Goal: Answer question/provide support: Share knowledge or assist other users

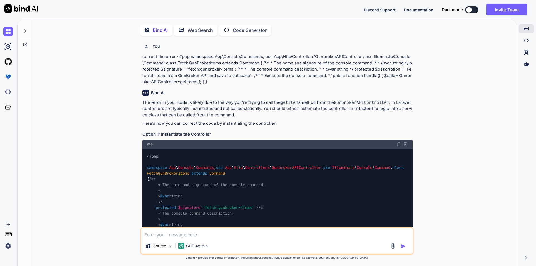
scroll to position [3359, 0]
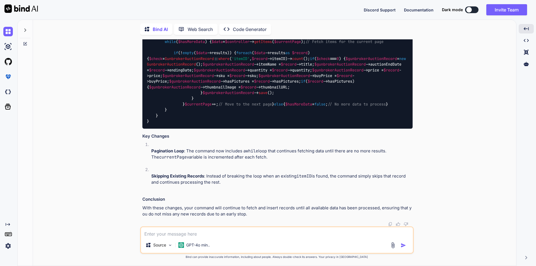
type textarea "i"
type textarea "x"
type textarea "im"
type textarea "x"
type textarea "imp"
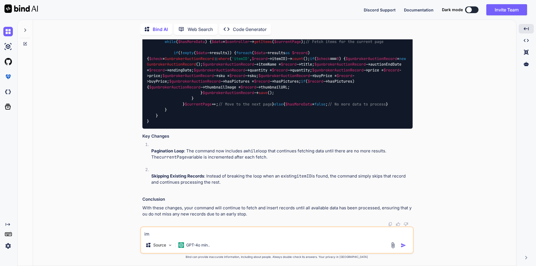
type textarea "x"
type textarea "impl"
type textarea "x"
type textarea "imple"
type textarea "x"
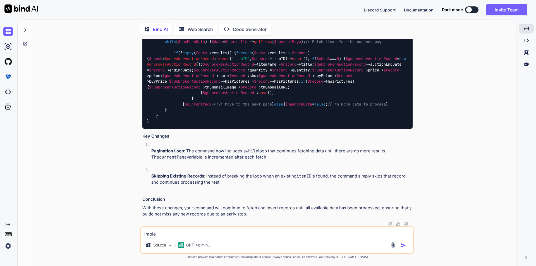
type textarea "implem"
type textarea "x"
type textarea "impleme"
type textarea "x"
type textarea "implemen"
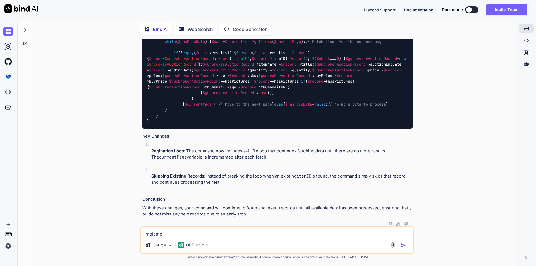
type textarea "x"
type textarea "implement"
type textarea "x"
type textarea "implement"
type textarea "x"
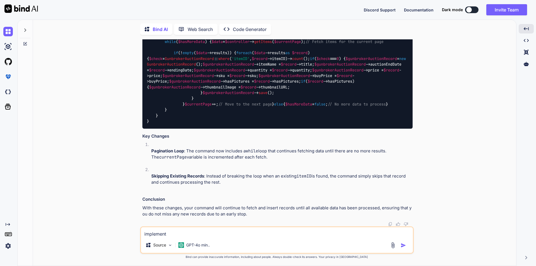
type textarea "implement e"
type textarea "x"
type textarea "implement er"
type textarea "x"
type textarea "implement err"
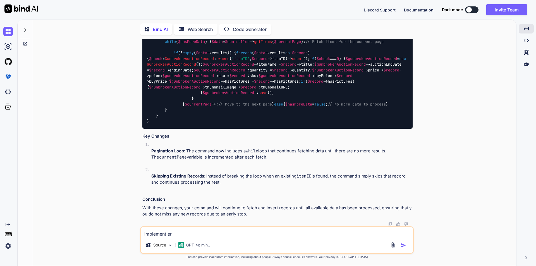
type textarea "x"
type textarea "implement erro"
type textarea "x"
type textarea "implement error"
type textarea "x"
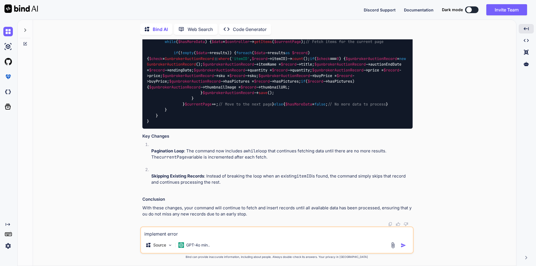
type textarea "implement error"
type textarea "x"
type textarea "implement error h"
type textarea "x"
type textarea "implement error ha"
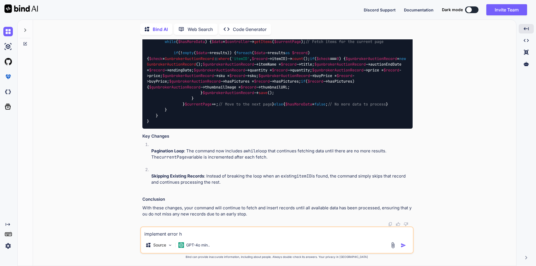
type textarea "x"
type textarea "implement error han"
type textarea "x"
type textarea "implement error hand"
type textarea "x"
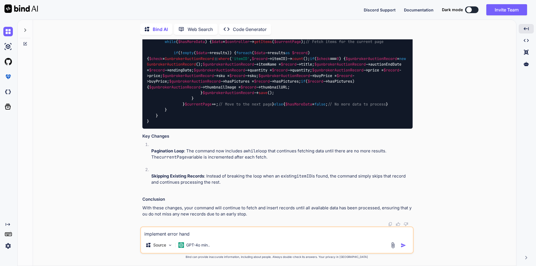
type textarea "implement error handl"
type textarea "x"
type textarea "implement error handli"
type textarea "x"
type textarea "implement error [PERSON_NAME]"
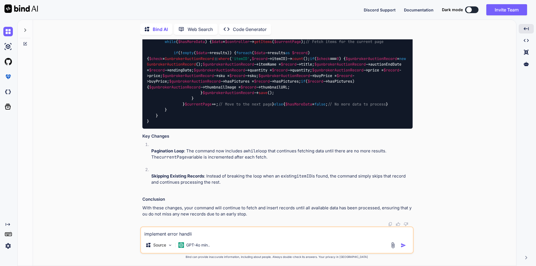
type textarea "x"
type textarea "implement error handling"
type textarea "x"
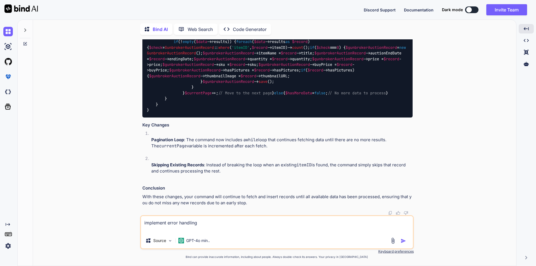
type textarea "implement error handling <?php namespace App\Console\Commands; use App\Http\Con…"
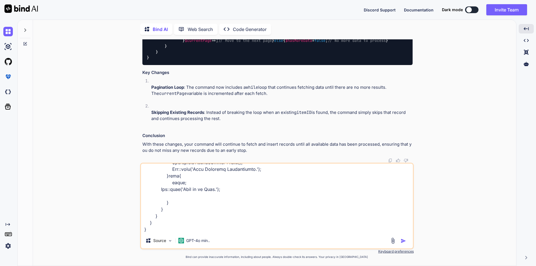
type textarea "x"
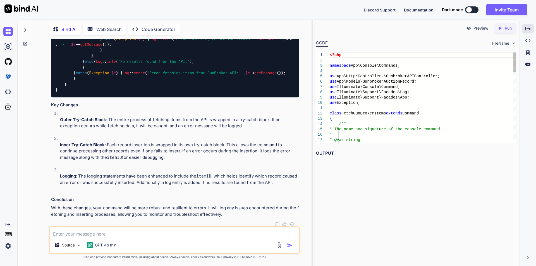
scroll to position [3635, 0]
click at [189, 235] on textarea at bounding box center [175, 232] width 250 height 10
type textarea "ho"
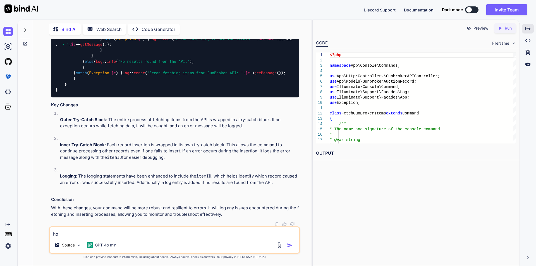
drag, startPoint x: 156, startPoint y: 235, endPoint x: 21, endPoint y: 232, distance: 135.3
click at [21, 232] on div "Bind AI Web Search Created with Pixso. Code Generator You correct the error <?p…" at bounding box center [165, 142] width 294 height 247
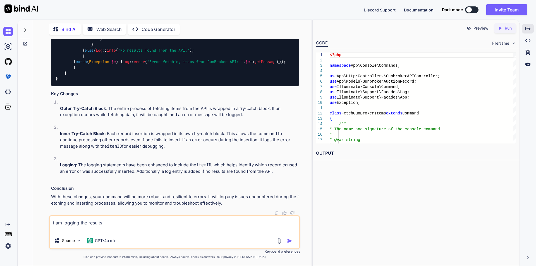
paste textarea "<?php namespace App\Console\Commands; use App\Http\Controllers\GunbrokerAPICont…"
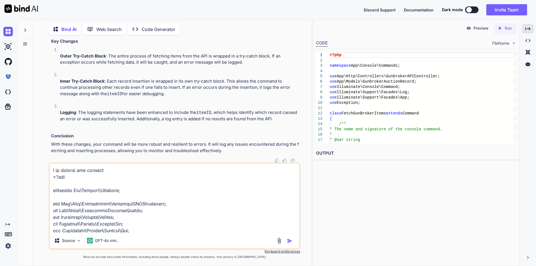
scroll to position [403, 0]
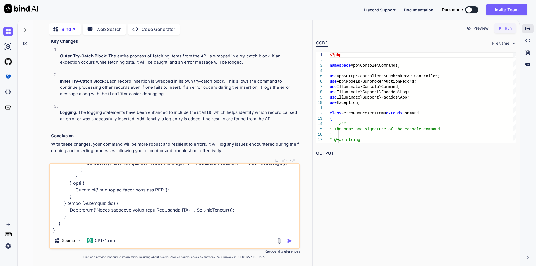
click at [58, 228] on textarea at bounding box center [175, 198] width 250 height 69
click at [72, 228] on textarea at bounding box center [175, 198] width 250 height 69
paste textarea "[[DATE] 16:01:00] local.ERROR: Error fetching items from GunBroker API: Undefin…"
type textarea "i am logging the results <?php namespace App\Console\Commands; use App\Http\Con…"
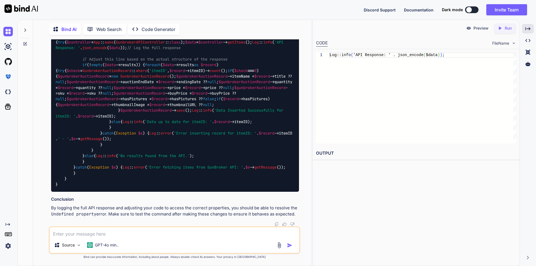
scroll to position [4526, 0]
click at [156, 236] on textarea at bounding box center [175, 232] width 250 height 10
paste textarea "[[DATE] 16:04:52] local.ERROR: Error fetching items from GunBroker API: Undefin…"
type textarea "[[DATE] 16:04:52] local.ERROR: Error fetching items from GunBroker API: Undefin…"
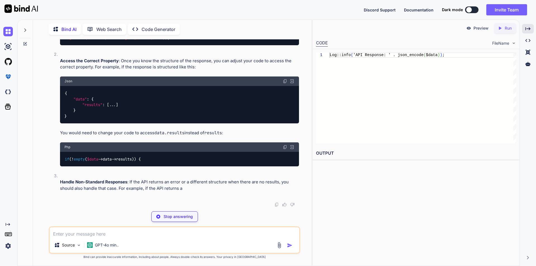
scroll to position [5192, 0]
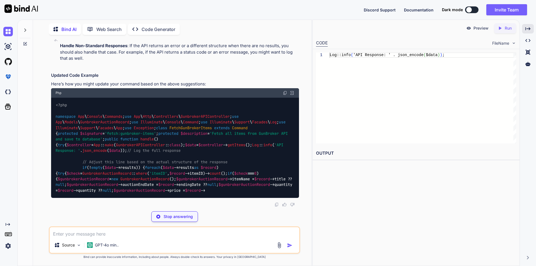
scroll to position [5521, 0]
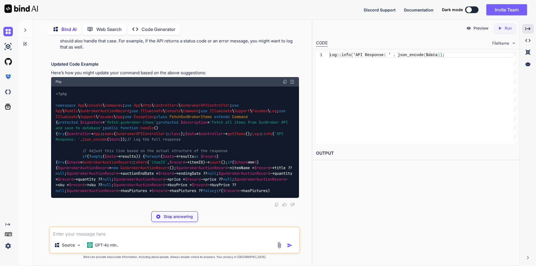
click at [147, 236] on textarea at bounding box center [175, 232] width 250 height 10
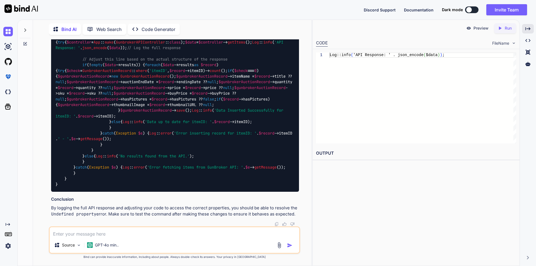
scroll to position [5496, 0]
click at [114, 123] on div "<?php namespace App \ Console \ Commands ; use App \ Http \ Controllers \ Gunbr…" at bounding box center [175, 93] width 248 height 197
click at [152, 231] on textarea at bounding box center [175, 232] width 250 height 10
type textarea "G"
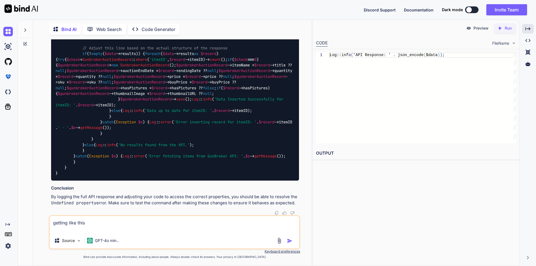
paste textarea "[[DATE] 16:06:05] [DOMAIN_NAME]: API Response: {"headers":{},"original":{"maxPr…"
type textarea "getting like this [[DATE] 16:06:05] [DOMAIN_NAME]: API Response: {"headers":{},…"
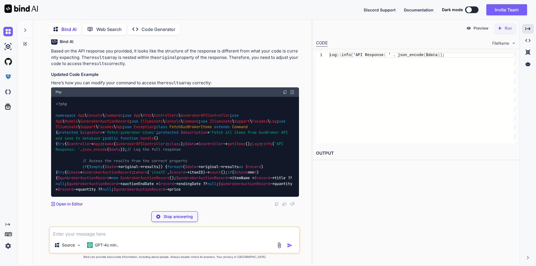
scroll to position [6136, 0]
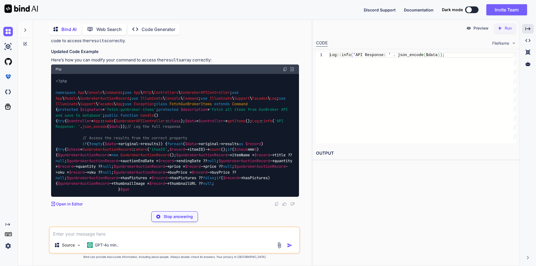
click at [190, 139] on div "<?php namespace App \ Console \ Commands ; use App \ Http \ Controllers \ Gunbr…" at bounding box center [175, 135] width 248 height 123
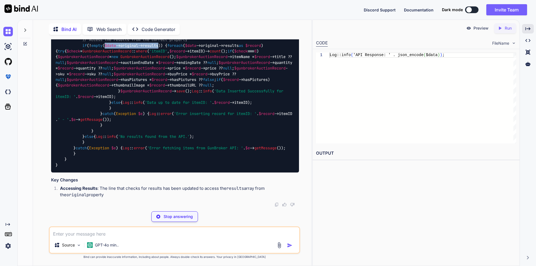
drag, startPoint x: 107, startPoint y: 138, endPoint x: 163, endPoint y: 139, distance: 55.9
click at [163, 139] on code "<?php namespace App \ Console \ Commands ; use App \ Http \ Controllers \ Gunbr…" at bounding box center [175, 74] width 239 height 188
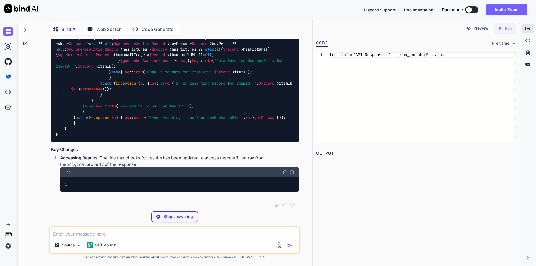
copy code "$data ->original->results"
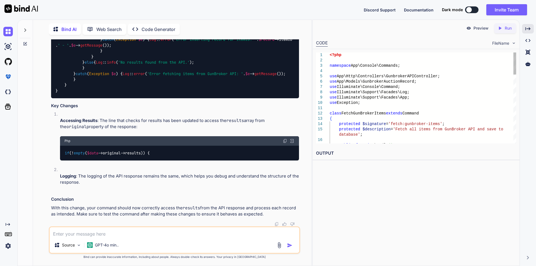
scroll to position [6108, 0]
click at [210, 98] on div "<?php namespace App \ Console \ Commands ; use App \ Http \ Controllers \ Gunbr…" at bounding box center [175, -1] width 248 height 197
click at [239, 94] on code "<?php namespace App \ Console \ Commands ; use App \ Http \ Controllers \ Gunbr…" at bounding box center [175, 0] width 239 height 188
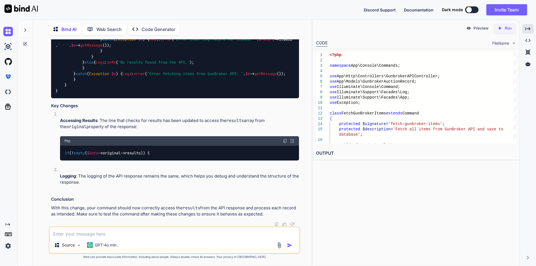
click at [186, 98] on div "<?php namespace App \ Console \ Commands ; use App \ Http \ Controllers \ Gunbr…" at bounding box center [175, -1] width 248 height 197
click at [124, 228] on textarea at bounding box center [175, 232] width 250 height 10
type textarea "how to convert an array to object in php"
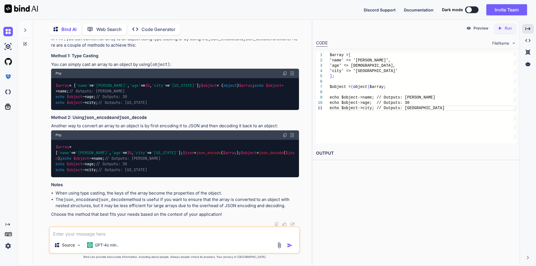
scroll to position [6676, 0]
drag, startPoint x: 79, startPoint y: 147, endPoint x: 103, endPoint y: 147, distance: 23.5
click at [259, 150] on span "json_decode" at bounding box center [271, 152] width 25 height 5
copy span "json_decode"
click at [152, 239] on div "Source GPT-4o min.." at bounding box center [174, 240] width 251 height 27
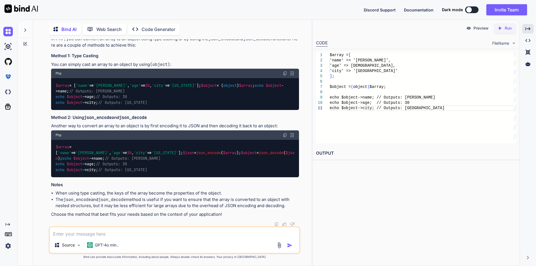
click at [153, 234] on textarea at bounding box center [175, 232] width 250 height 10
paste textarea "Error inserting record for itemID: 15101445 - SQLSTATE[22007]: Invalid datetime…"
type textarea "Error inserting record for itemID: 15101445 - SQLSTATE[22007]: Invalid datetime…"
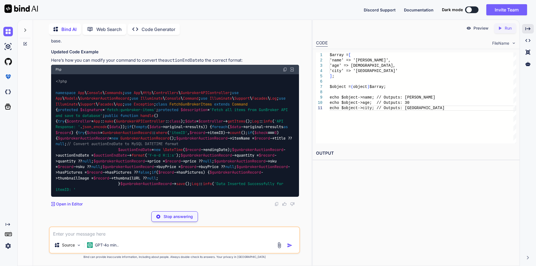
scroll to position [7093, 0]
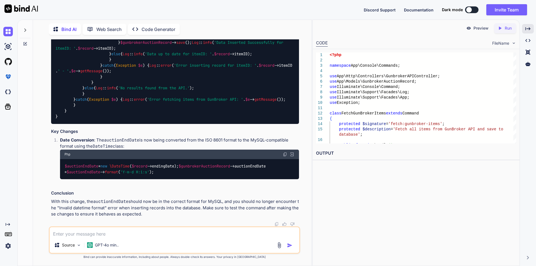
drag, startPoint x: 215, startPoint y: 139, endPoint x: 236, endPoint y: 142, distance: 21.5
click at [231, 124] on div "<?php namespace App \ Console \ Commands ; use App \ Http \ Controllers \ Gunbr…" at bounding box center [175, 28] width 248 height 191
click at [145, 17] on span "format" at bounding box center [138, 14] width 13 height 5
click at [251, 120] on code "<?php namespace App \ Console \ Commands ; use App \ Http \ Controllers \ Gunbr…" at bounding box center [175, 28] width 239 height 182
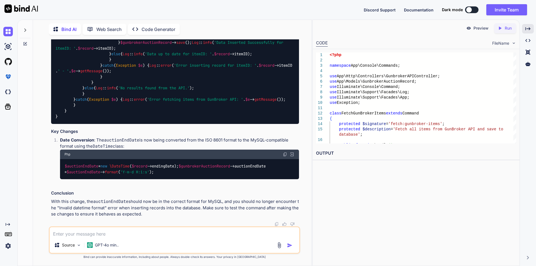
click at [127, 17] on span "$auctionEndDate" at bounding box center [111, 14] width 34 height 5
click at [190, 124] on div "<?php namespace App \ Console \ Commands ; use App \ Http \ Controllers \ Gunbr…" at bounding box center [175, 28] width 248 height 191
drag, startPoint x: 118, startPoint y: 133, endPoint x: 243, endPoint y: 133, distance: 124.9
click at [243, 124] on div "<?php namespace App \ Console \ Commands ; use App \ Http \ Controllers \ Gunbr…" at bounding box center [175, 28] width 248 height 191
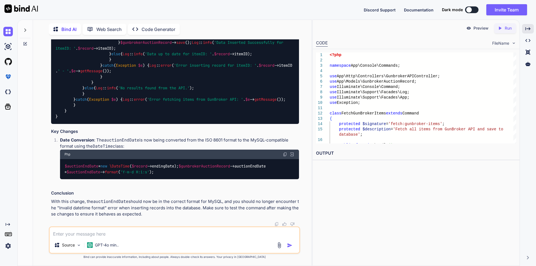
copy code "$auctionEndDate = new \DateTime ( $record ->endingDate);"
drag, startPoint x: 215, startPoint y: 138, endPoint x: 85, endPoint y: 145, distance: 130.1
click at [85, 124] on div "<?php namespace App \ Console \ Commands ; use App \ Http \ Controllers \ Gunbr…" at bounding box center [175, 28] width 248 height 191
copy code "$auctionEndDate -> format ( 'Y-m-d H:i:s' );"
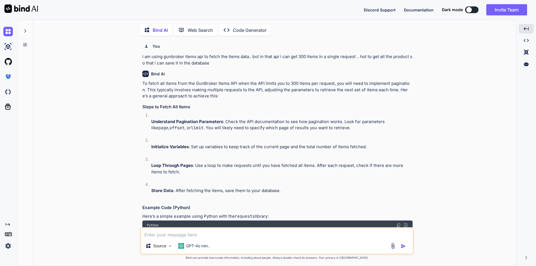
scroll to position [1538, 0]
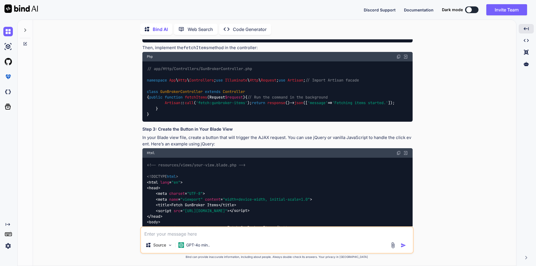
type textarea "i"
type textarea "x"
type textarea "im"
type textarea "x"
type textarea "imp"
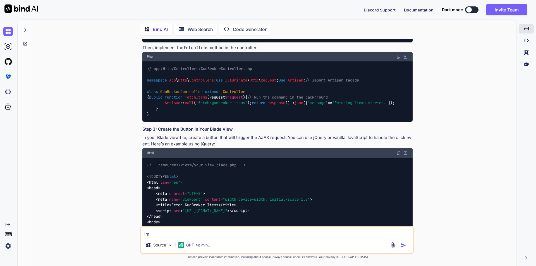
type textarea "x"
type textarea "impl"
type textarea "x"
type textarea "imple"
type textarea "x"
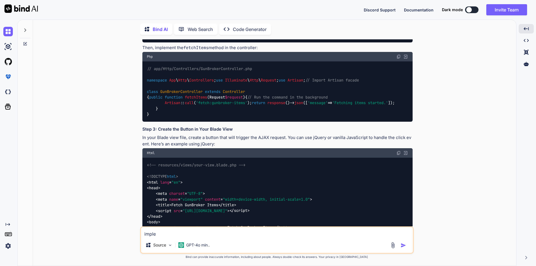
type textarea "implem"
type textarea "x"
type textarea "impleme"
type textarea "x"
type textarea "implemen"
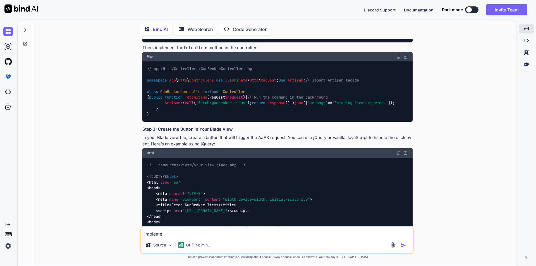
type textarea "x"
type textarea "implement"
type textarea "x"
type textarea "implement"
type textarea "x"
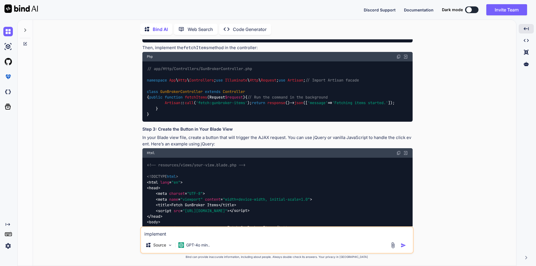
type textarea "implement e"
type textarea "x"
type textarea "implement er"
type textarea "x"
type textarea "implement err"
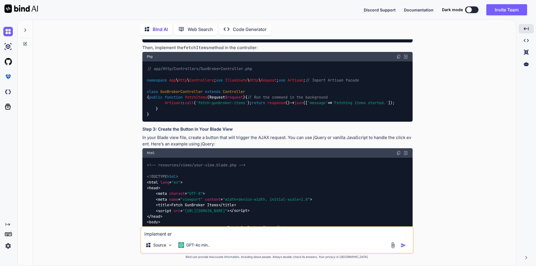
type textarea "x"
type textarea "implement erro"
type textarea "x"
type textarea "implement error"
type textarea "x"
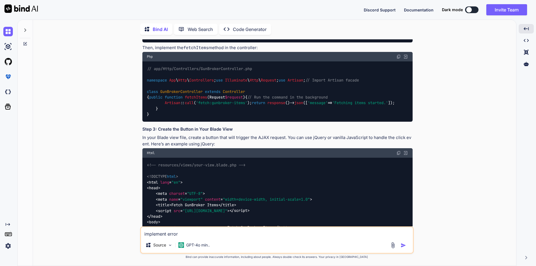
type textarea "implement error"
type textarea "x"
type textarea "implement error h"
type textarea "x"
type textarea "implement error ha"
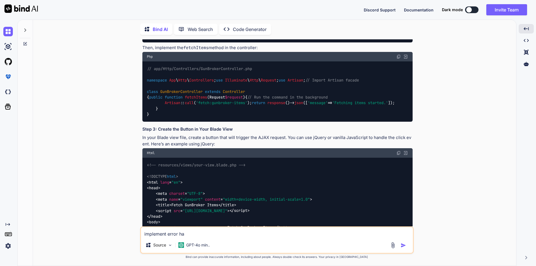
type textarea "x"
type textarea "implement error han"
type textarea "x"
type textarea "implement error hand"
type textarea "x"
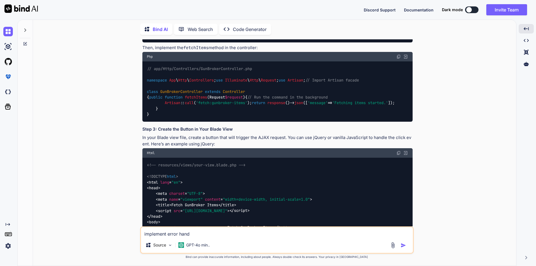
type textarea "implement error handi"
type textarea "x"
type textarea "implement error hand"
type textarea "x"
type textarea "implement error handl"
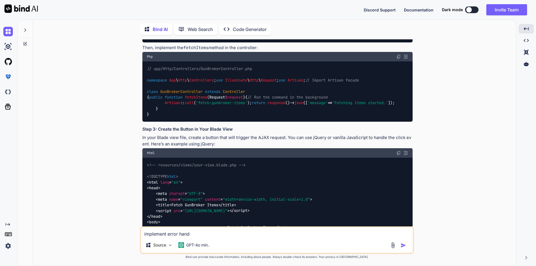
type textarea "x"
type textarea "implement error handli"
type textarea "x"
type textarea "implement error [PERSON_NAME]"
type textarea "x"
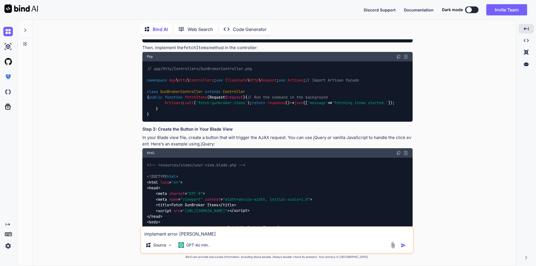
type textarea "implement error handling"
type textarea "x"
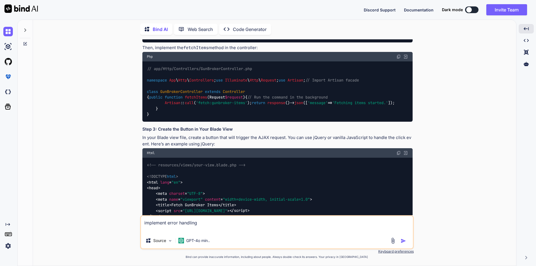
type textarea "implement error handling <?php namespace App\Console\Commands; use App\Http\Con…"
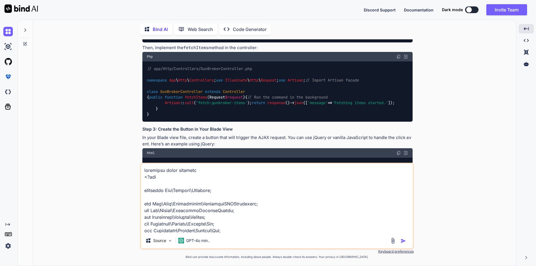
scroll to position [343, 0]
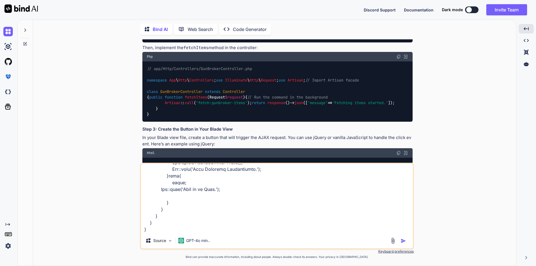
type textarea "x"
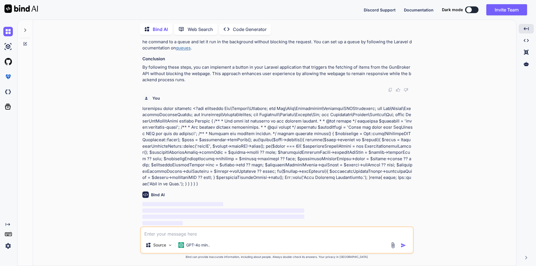
scroll to position [2511, 0]
type textarea "x"
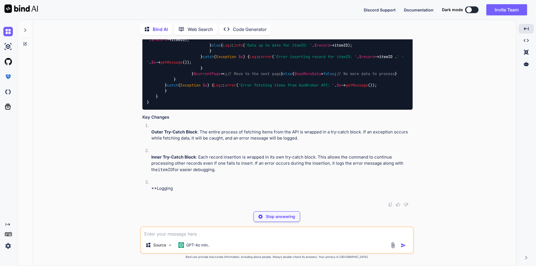
scroll to position [2655, 0]
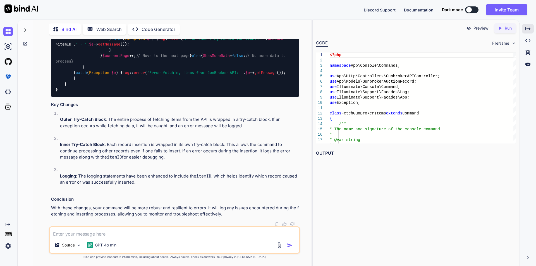
scroll to position [3154, 0]
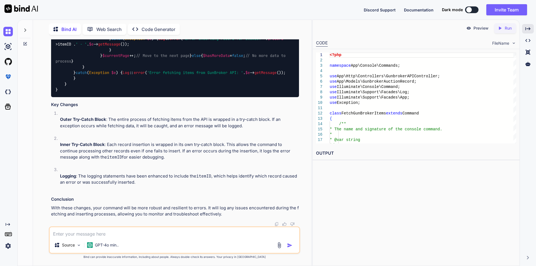
click at [133, 234] on textarea at bounding box center [175, 232] width 250 height 10
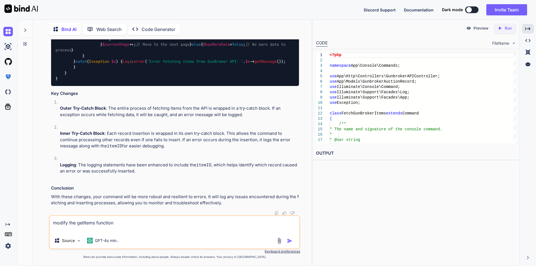
paste textarea "public function getItems() { $data = [ 'MinStartingBid' => 0.01, 'pageSize' => …"
type textarea "modify the getItems function public function getItems() { $data = [ 'MinStartin…"
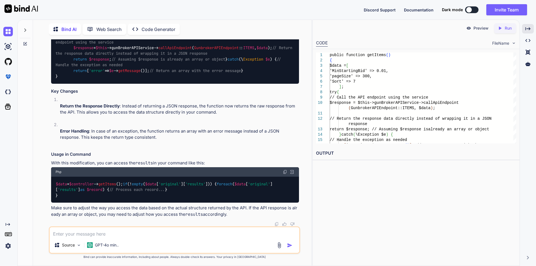
scroll to position [2929, 0]
drag, startPoint x: 90, startPoint y: 98, endPoint x: 193, endPoint y: 99, distance: 102.6
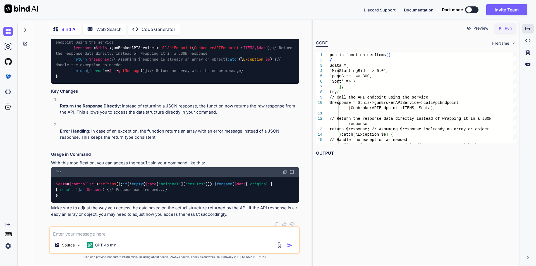
copy code "$data = $controller -> getItems ( $currentPage );"
drag, startPoint x: 85, startPoint y: 108, endPoint x: 276, endPoint y: 77, distance: 193.3
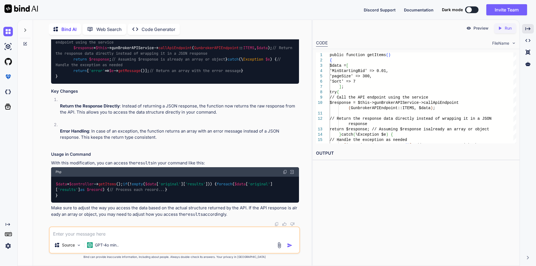
scroll to position [2734, 0]
click at [202, 230] on textarea at bounding box center [175, 232] width 250 height 10
type textarea "need to modify accordign to this"
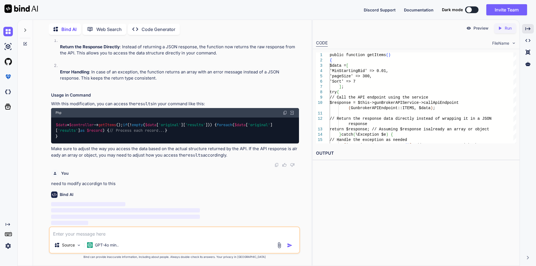
paste textarea "<?php namespace App\Console\Commands; use App\Http\Controllers\GunbrokerAPICont…"
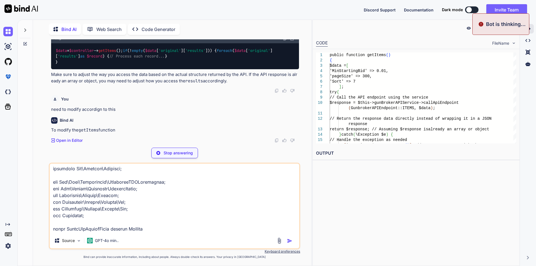
scroll to position [0, 0]
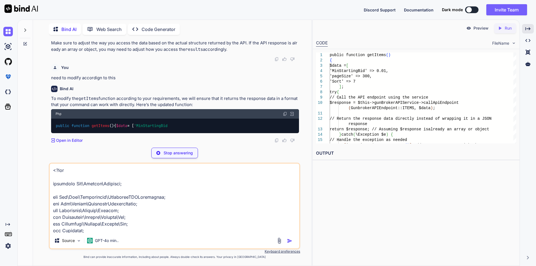
click at [182, 156] on div "Stop answering" at bounding box center [174, 153] width 47 height 11
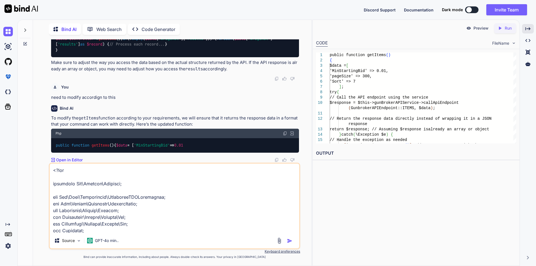
click at [54, 171] on textarea at bounding box center [175, 198] width 250 height 69
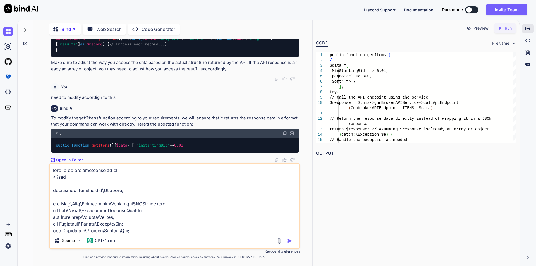
type textarea "need to modify according to this <?php namespace App\Console\Commands; use App\…"
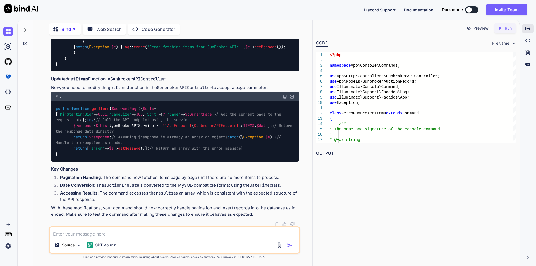
scroll to position [4504, 0]
click at [147, 233] on textarea at bounding box center [175, 232] width 250 height 10
type textarea "make the getItems argument optional and default 1"
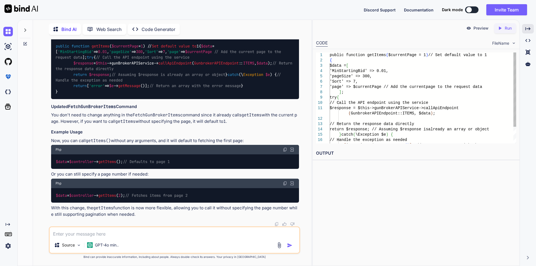
scroll to position [4681, 0]
drag, startPoint x: 113, startPoint y: 126, endPoint x: 150, endPoint y: 125, distance: 36.9
click at [150, 49] on span "function getItems ( $currentPage = 1 ) // Set default value to 1" at bounding box center [135, 46] width 127 height 5
copy span "$currentPage = 1"
drag, startPoint x: 73, startPoint y: 161, endPoint x: 124, endPoint y: 159, distance: 50.9
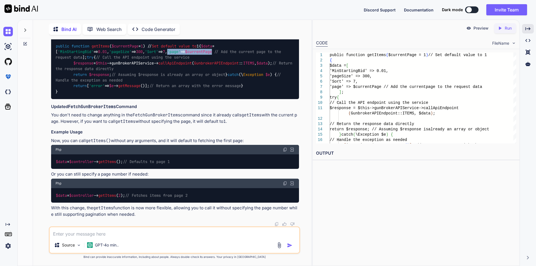
click at [124, 95] on code "public function getItems ( $currentPage = 1 ) // Set default value to 1 { $data…" at bounding box center [175, 68] width 239 height 51
copy code "'page' => $currentPage"
drag, startPoint x: 81, startPoint y: 110, endPoint x: 229, endPoint y: 116, distance: 147.4
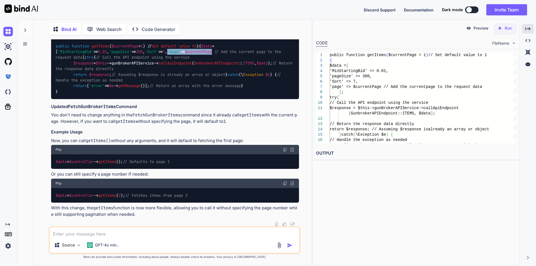
copy code "$currentPage = 1 ; // Initialize the current page $hasMoreData = true ; // Flag…"
drag, startPoint x: 82, startPoint y: 99, endPoint x: 149, endPoint y: 100, distance: 67.4
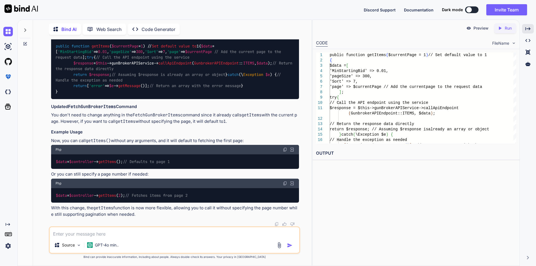
copy code "while ( $hasMoreData ) {"
